Goal: Transaction & Acquisition: Purchase product/service

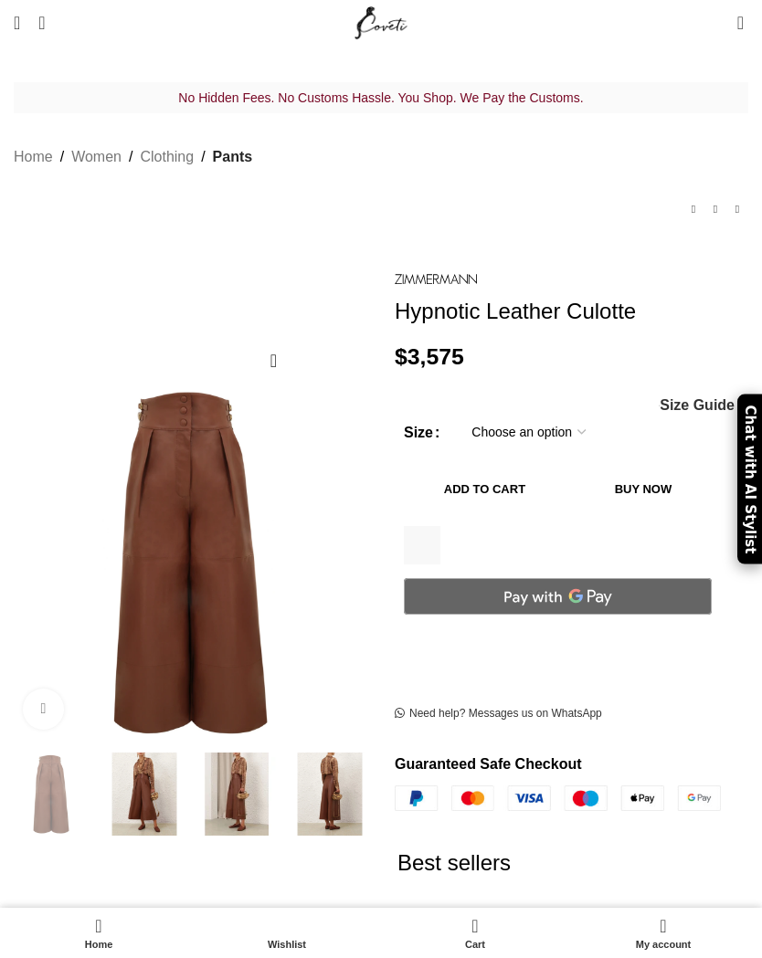
click at [332, 776] on img at bounding box center [330, 795] width 84 height 84
click at [240, 786] on img at bounding box center [238, 795] width 84 height 84
click at [141, 772] on img at bounding box center [144, 795] width 84 height 84
click at [147, 775] on img at bounding box center [144, 795] width 84 height 84
click at [243, 774] on img at bounding box center [238, 795] width 84 height 84
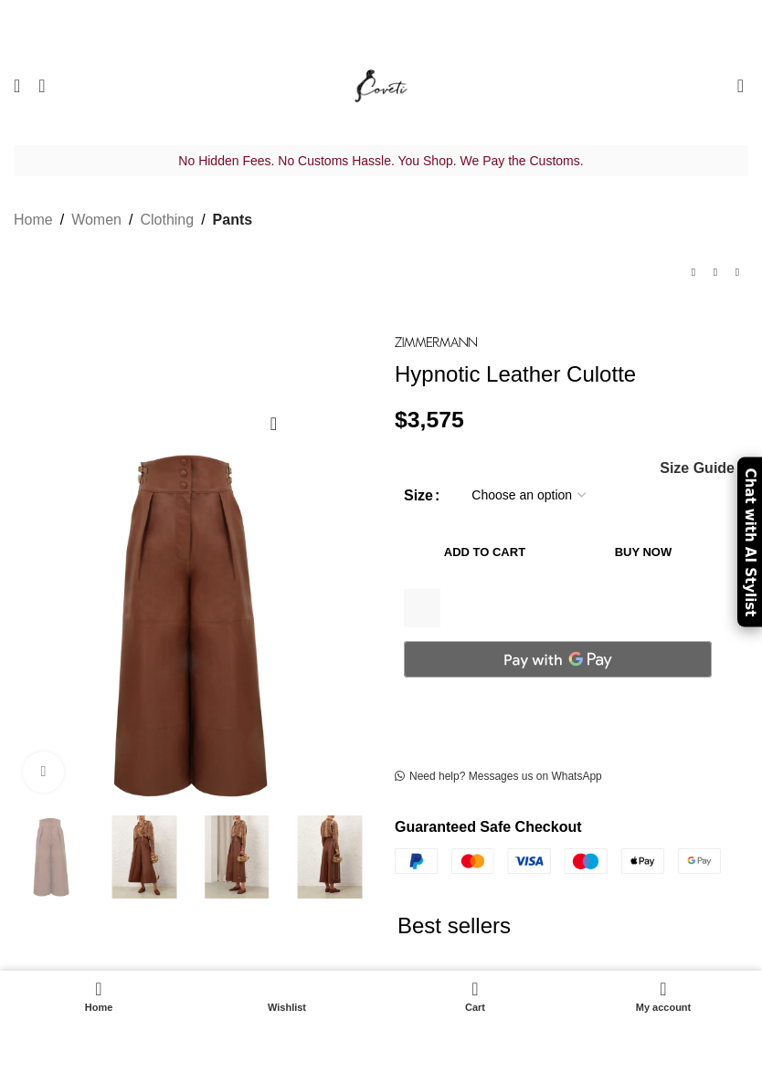
scroll to position [14, 0]
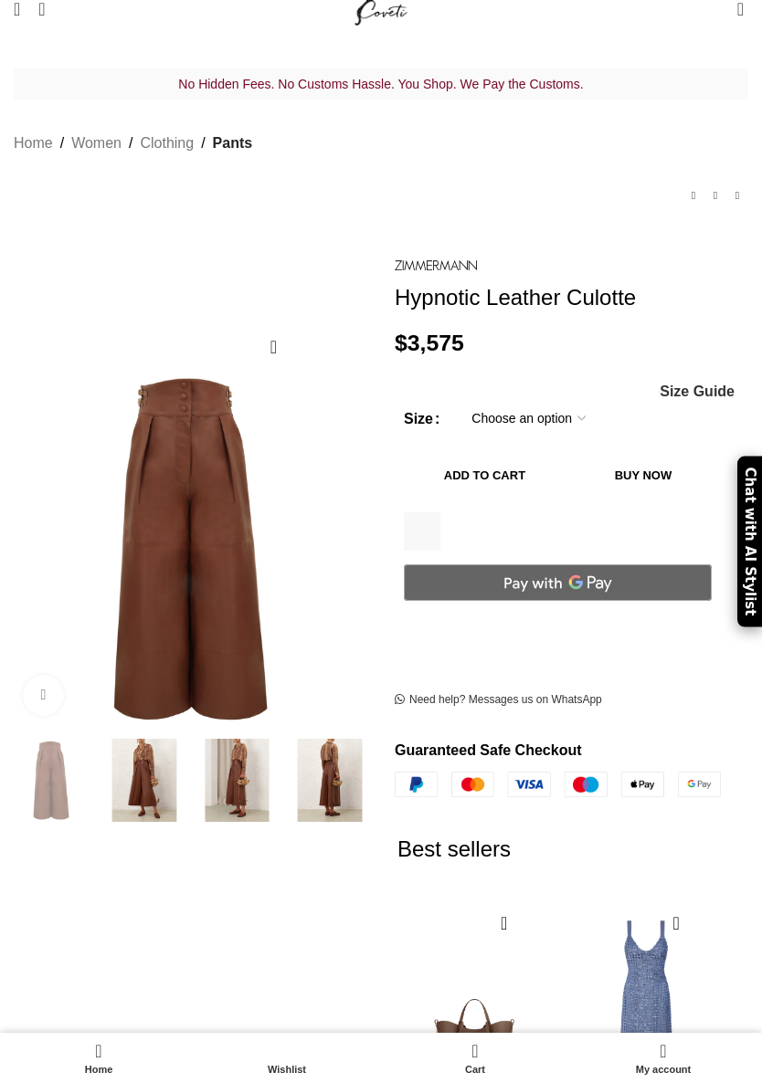
click at [46, 675] on link "Click to enlarge" at bounding box center [43, 695] width 41 height 41
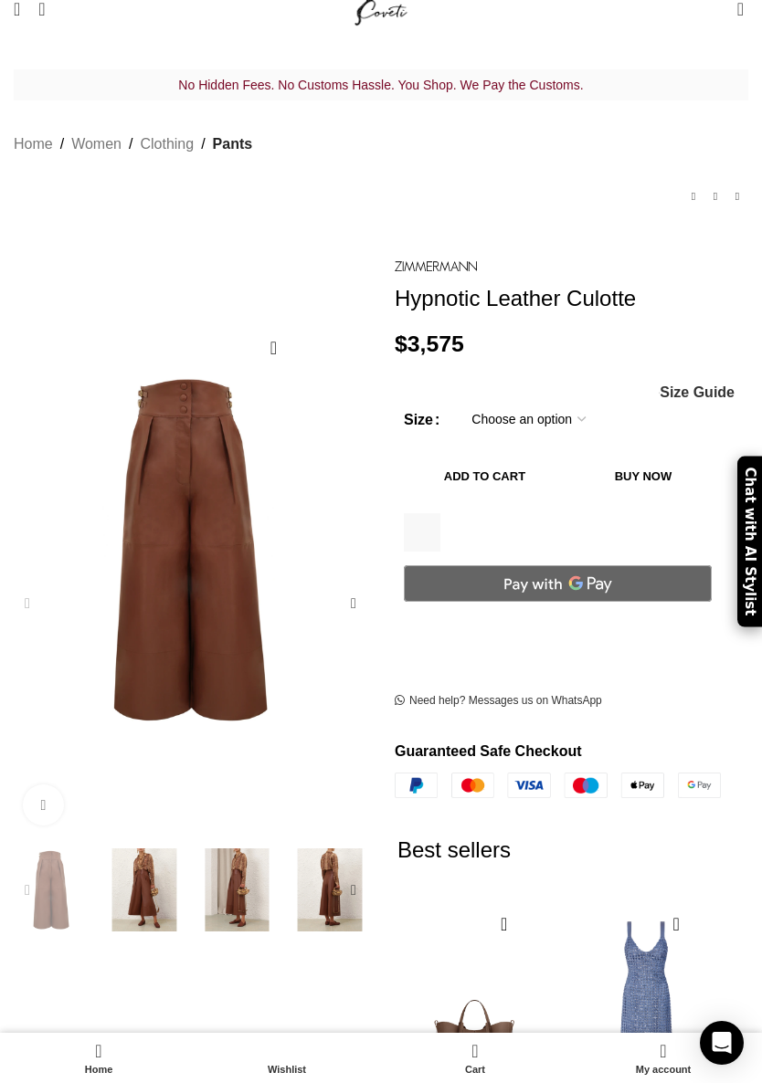
scroll to position [0, 830]
click at [20, 9] on span "Open mobile menu" at bounding box center [17, 9] width 6 height 18
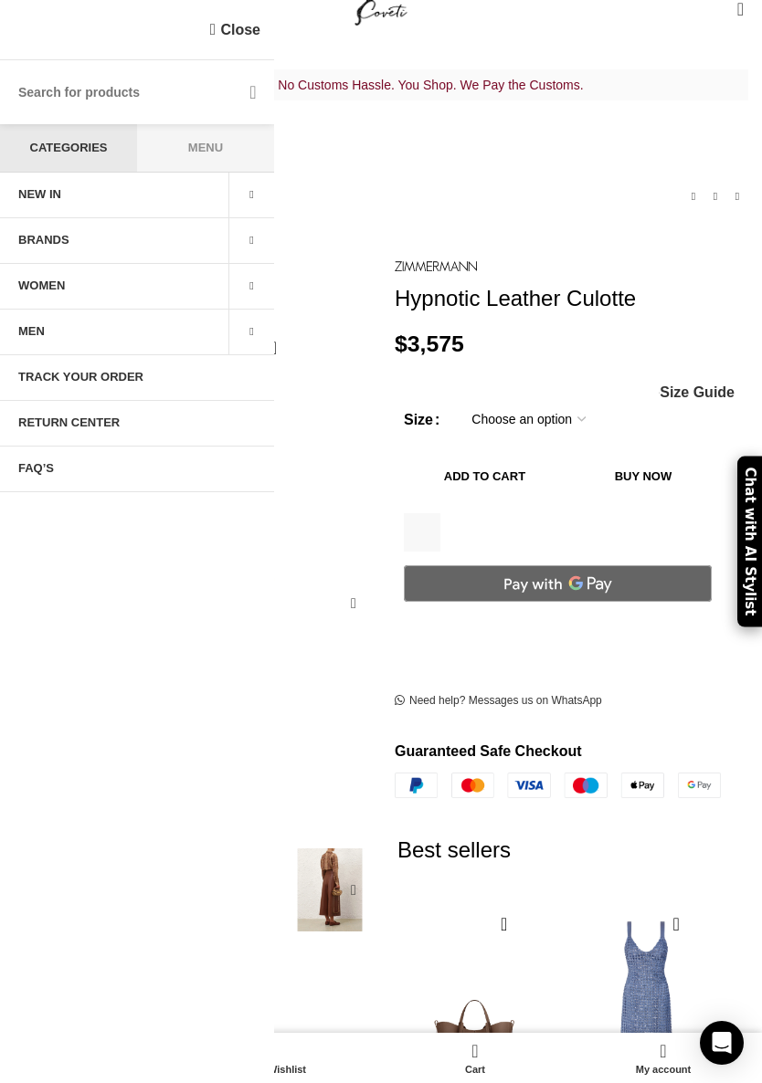
click at [180, 720] on div "Close Search Menu Categories NEW IN Back New in clothing New in bags Back Top 1…" at bounding box center [137, 541] width 274 height 1083
click at [141, 204] on link "NEW IN" at bounding box center [114, 196] width 228 height 46
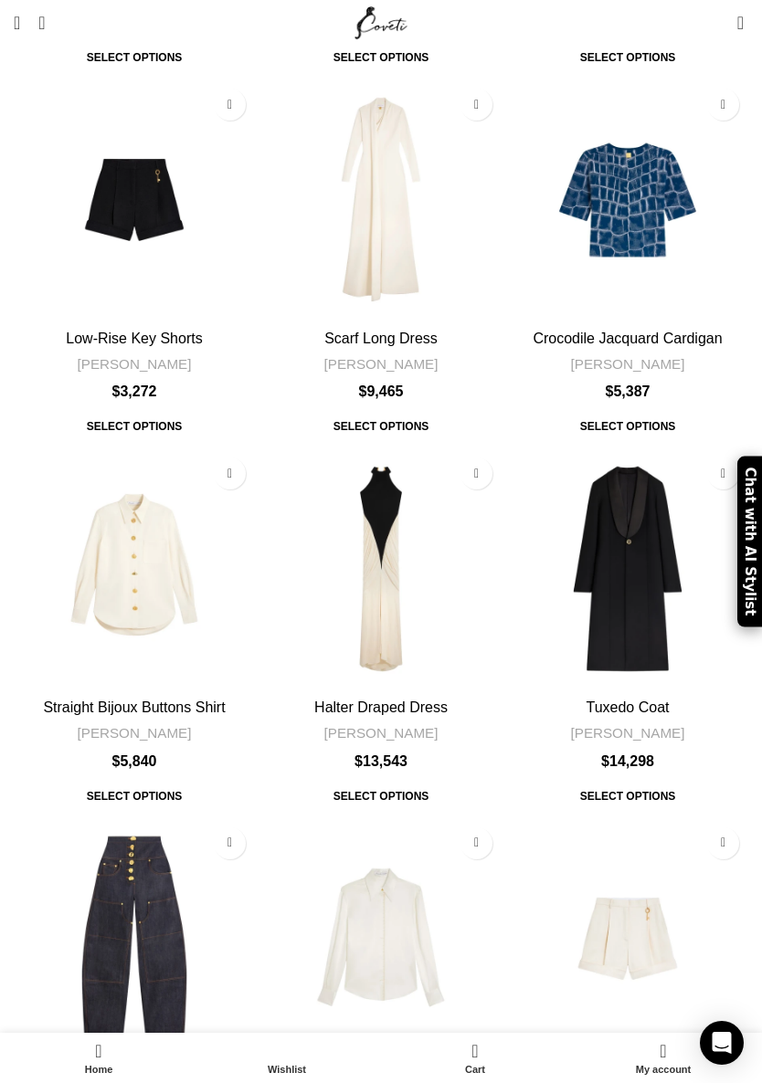
scroll to position [5709, 0]
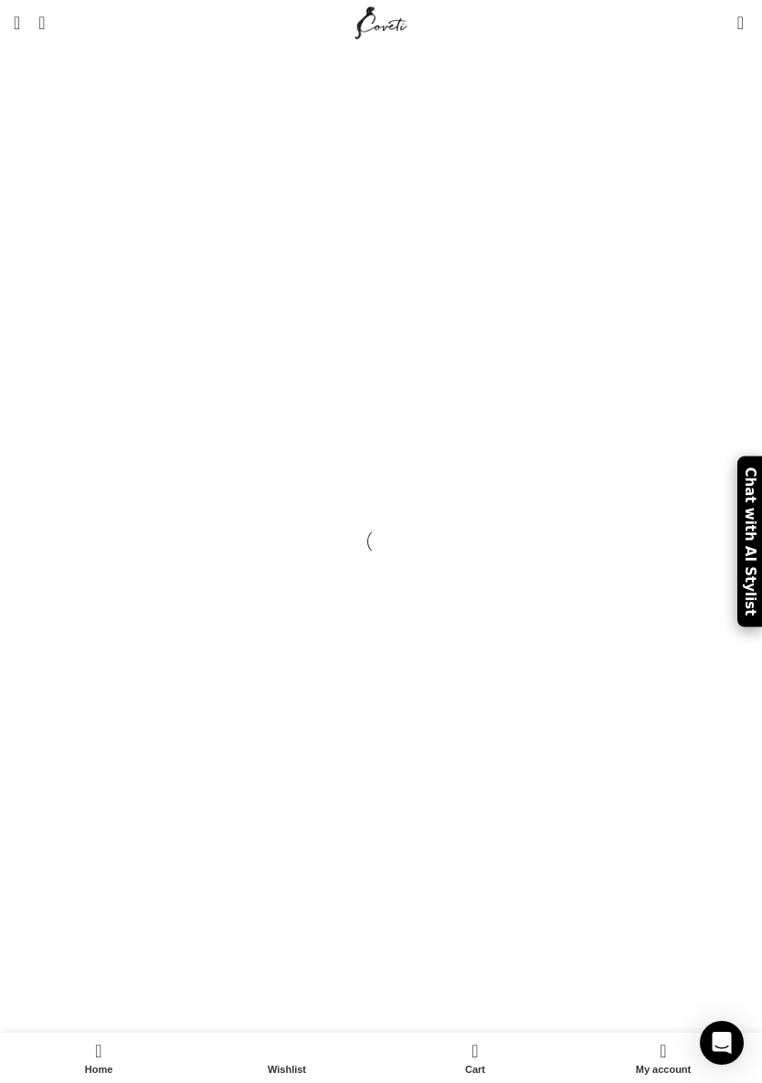
scroll to position [5861, 0]
